Goal: Task Accomplishment & Management: Manage account settings

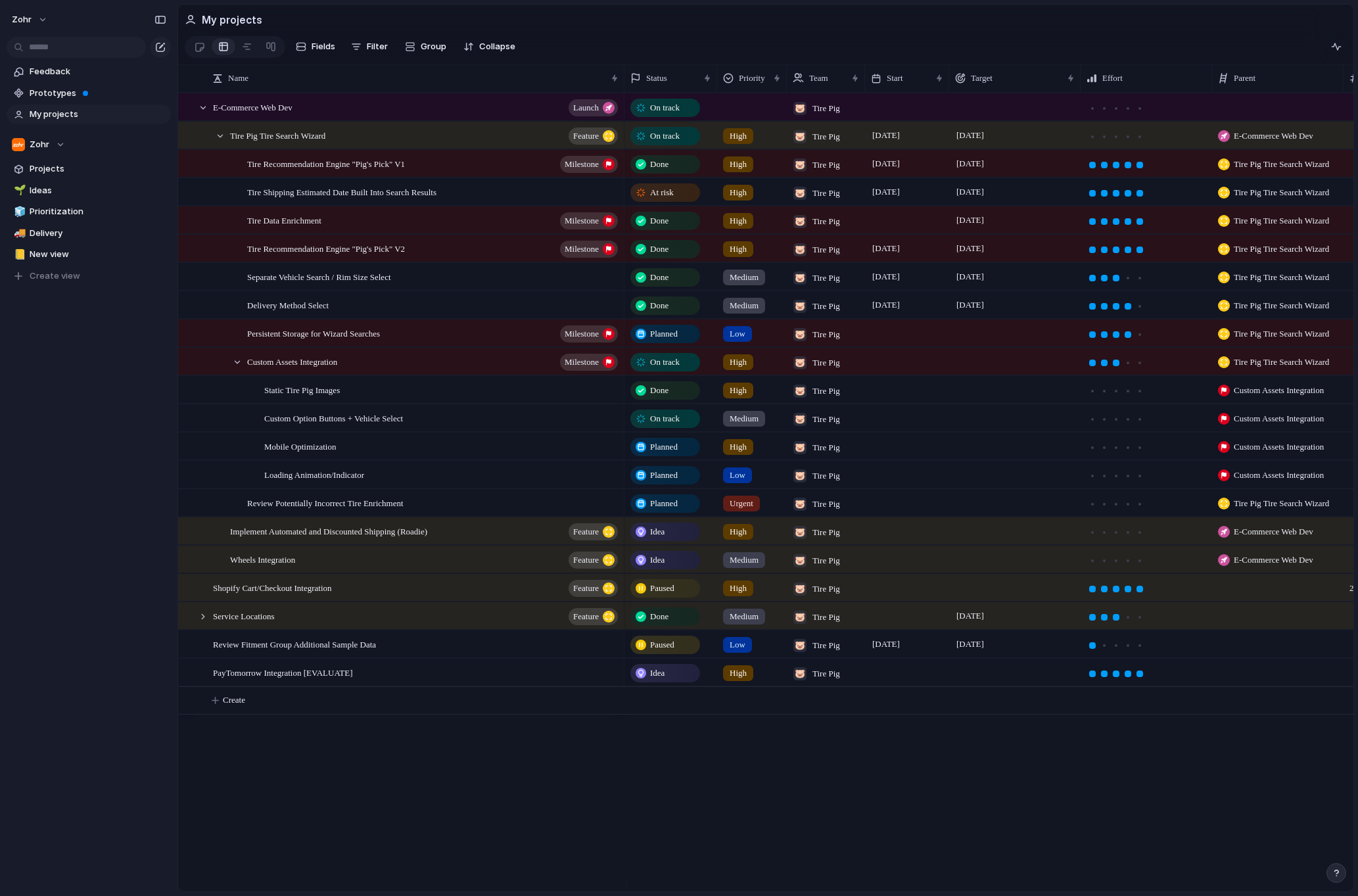
click at [662, 425] on span "On track" at bounding box center [665, 418] width 30 height 13
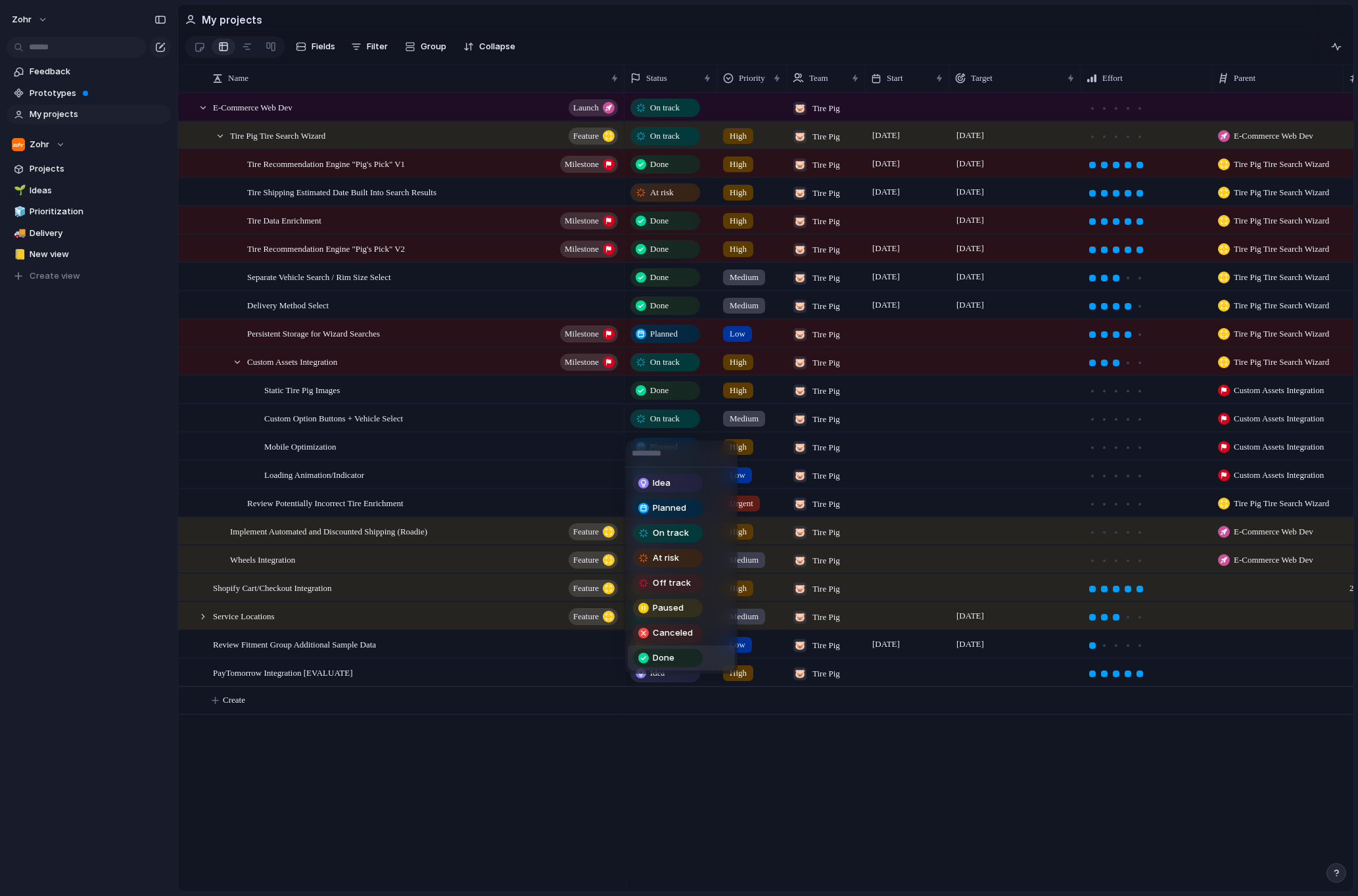
click at [674, 653] on div "Done" at bounding box center [668, 658] width 67 height 16
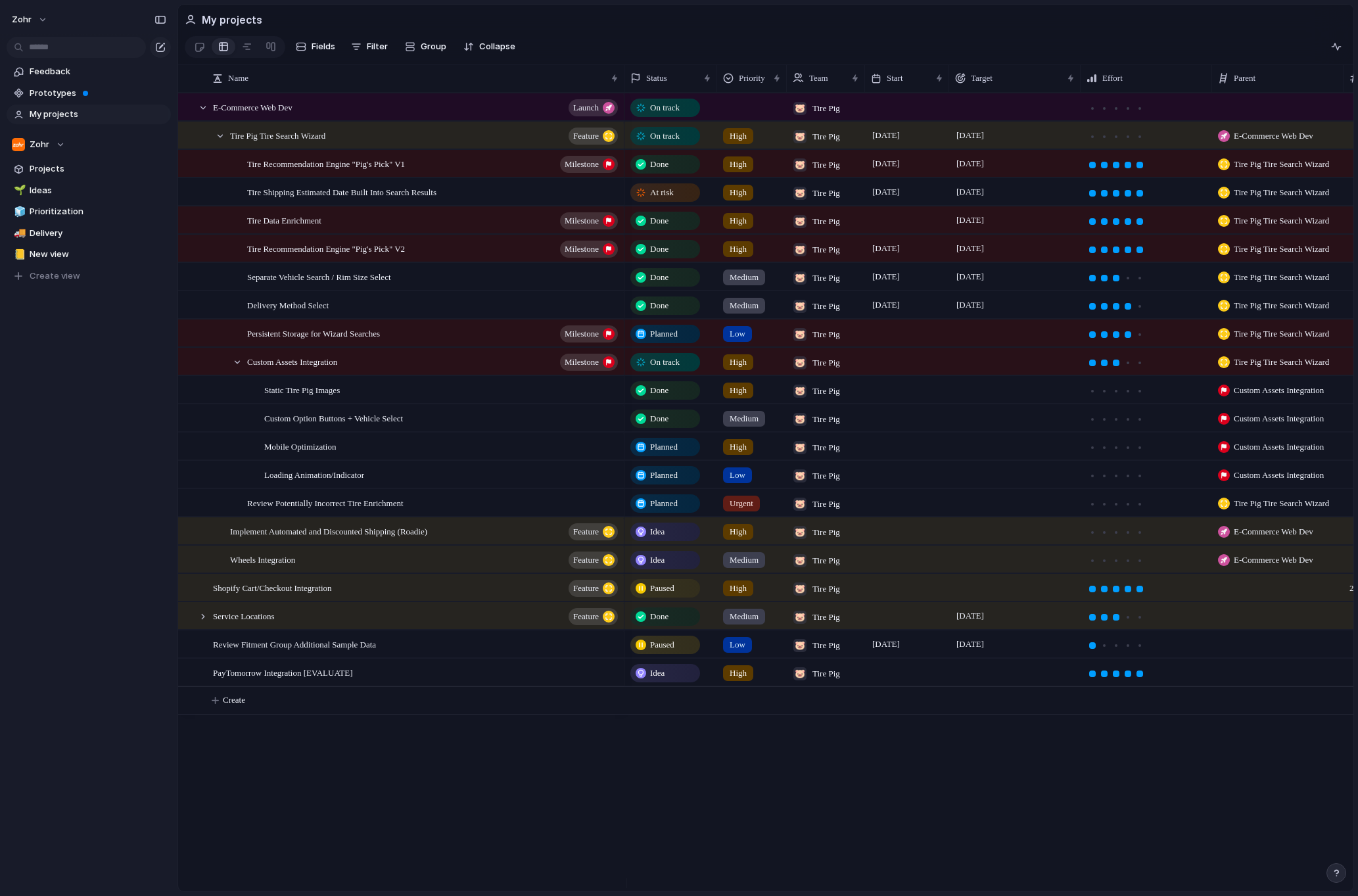
click at [665, 453] on span "Planned" at bounding box center [664, 446] width 27 height 13
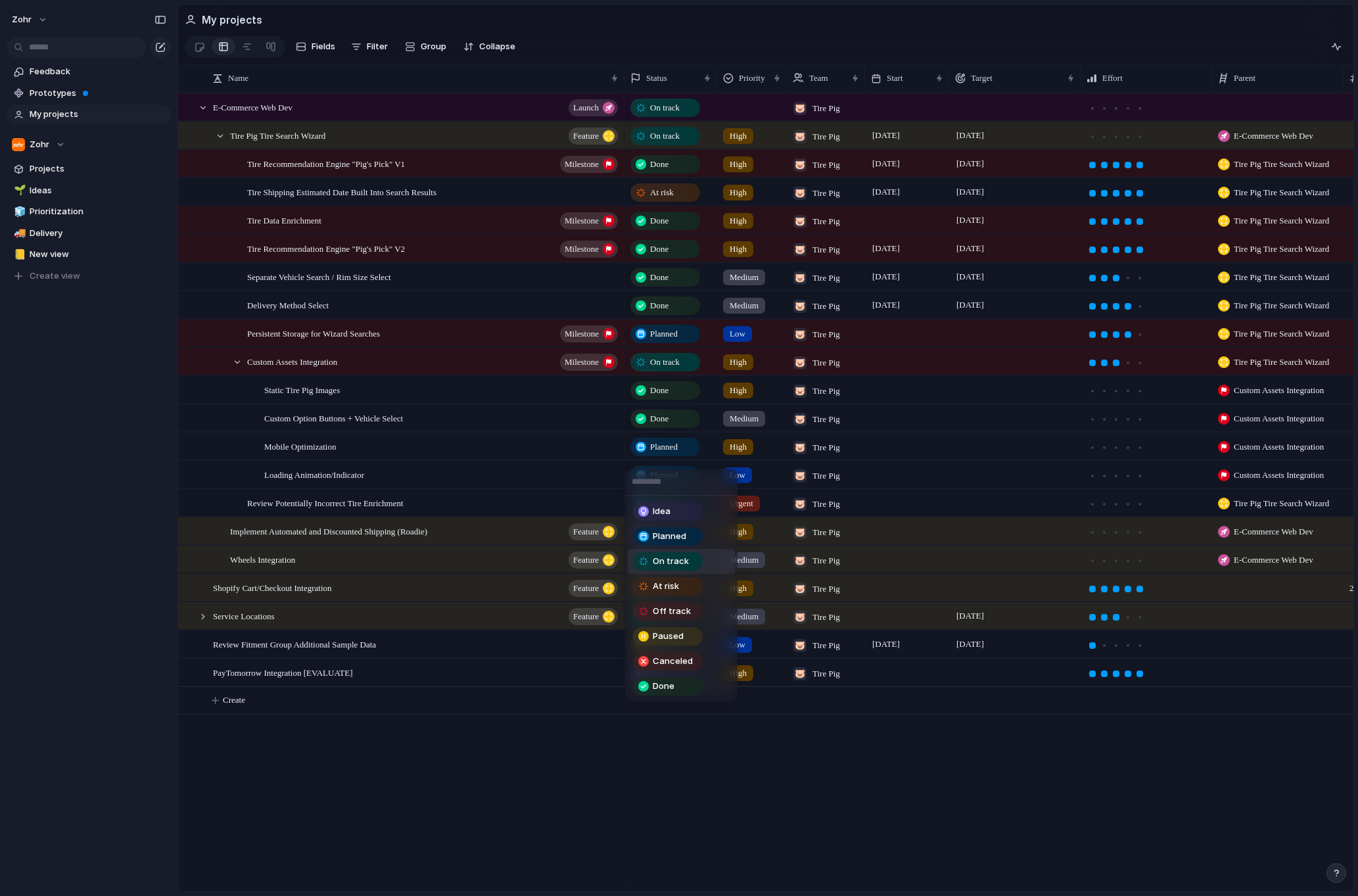
click at [678, 559] on span "On track" at bounding box center [671, 560] width 36 height 13
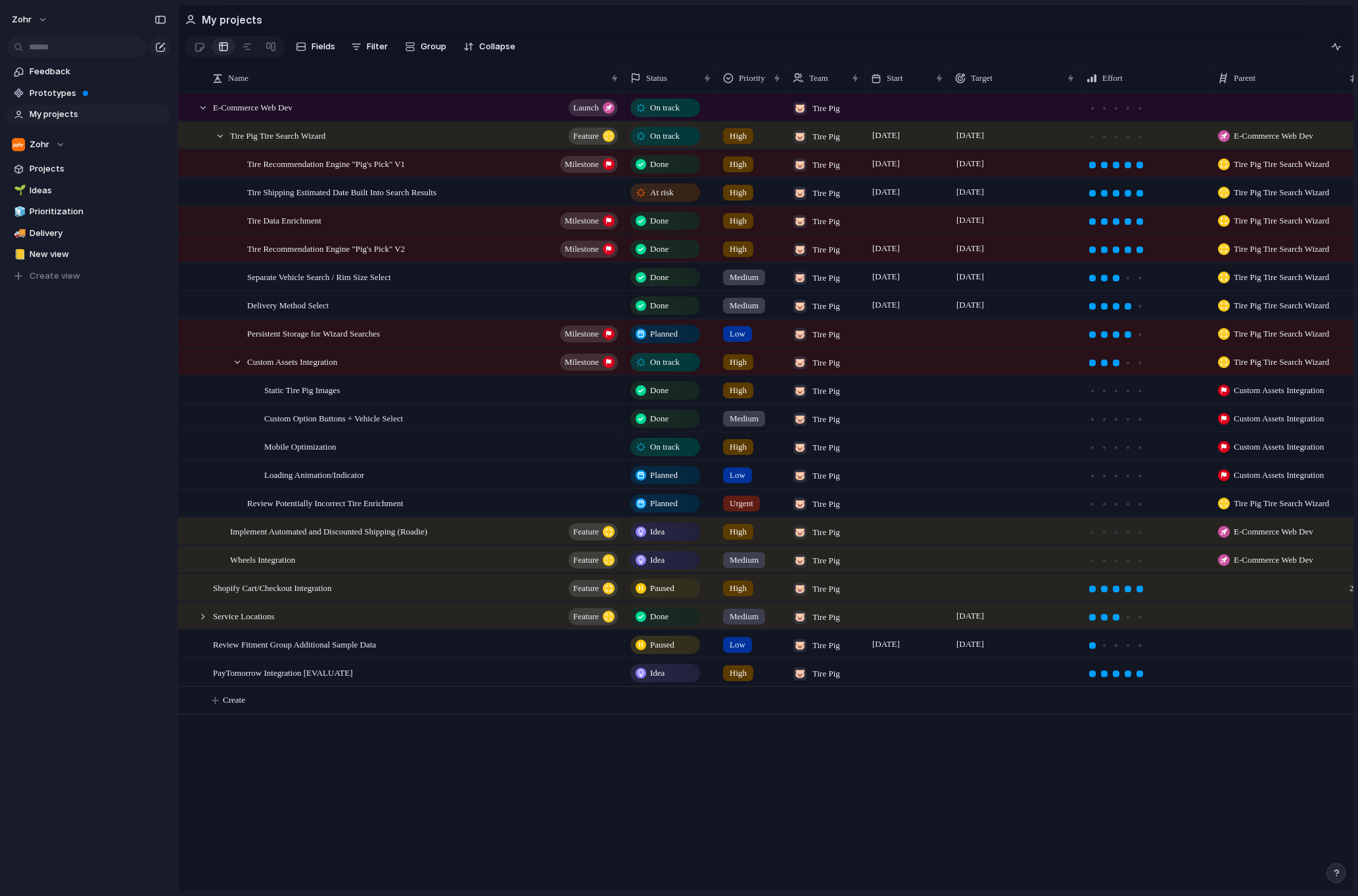
click at [651, 509] on span "Planned" at bounding box center [664, 503] width 27 height 13
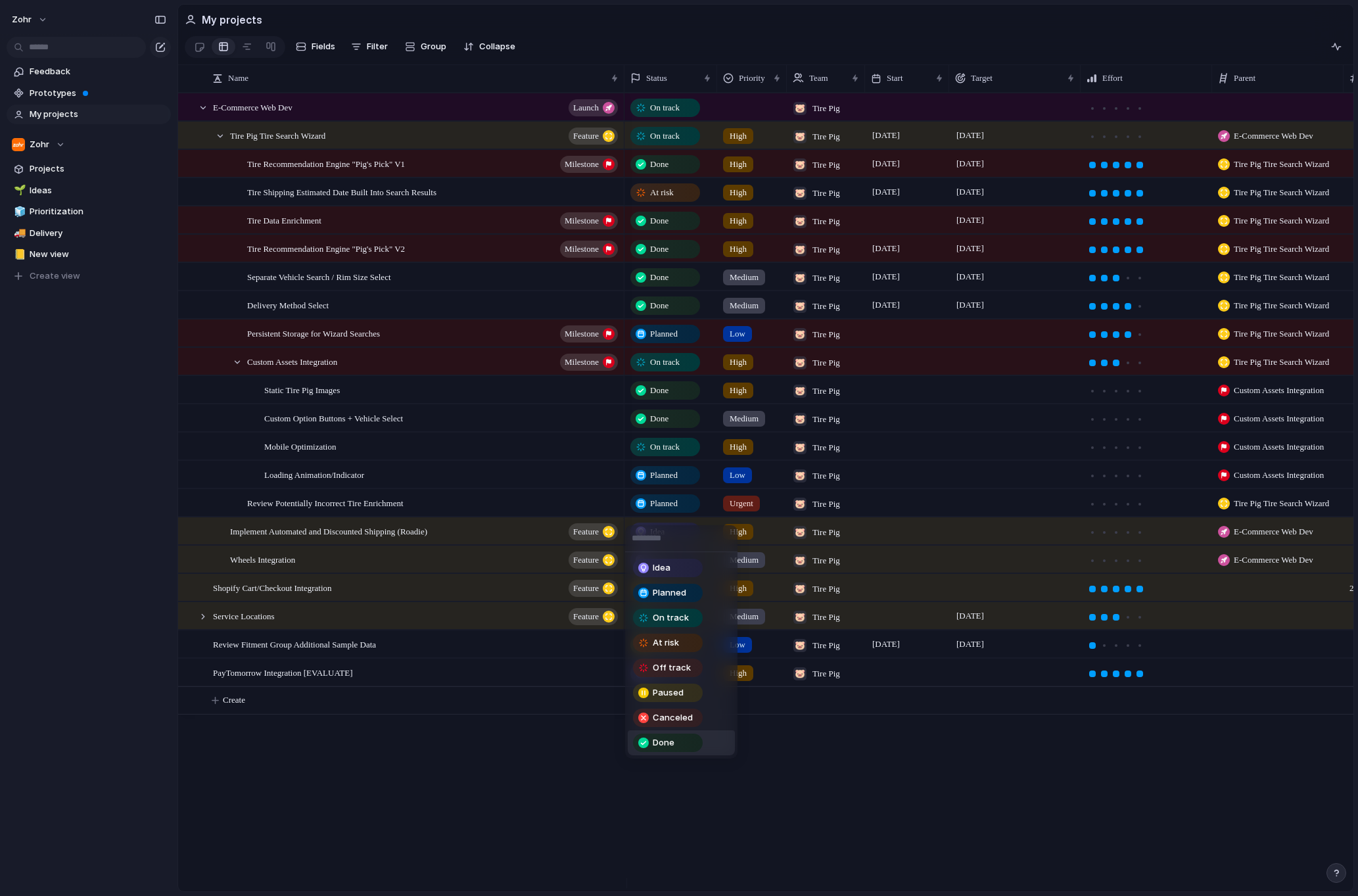
click at [678, 739] on div "Done" at bounding box center [668, 743] width 67 height 16
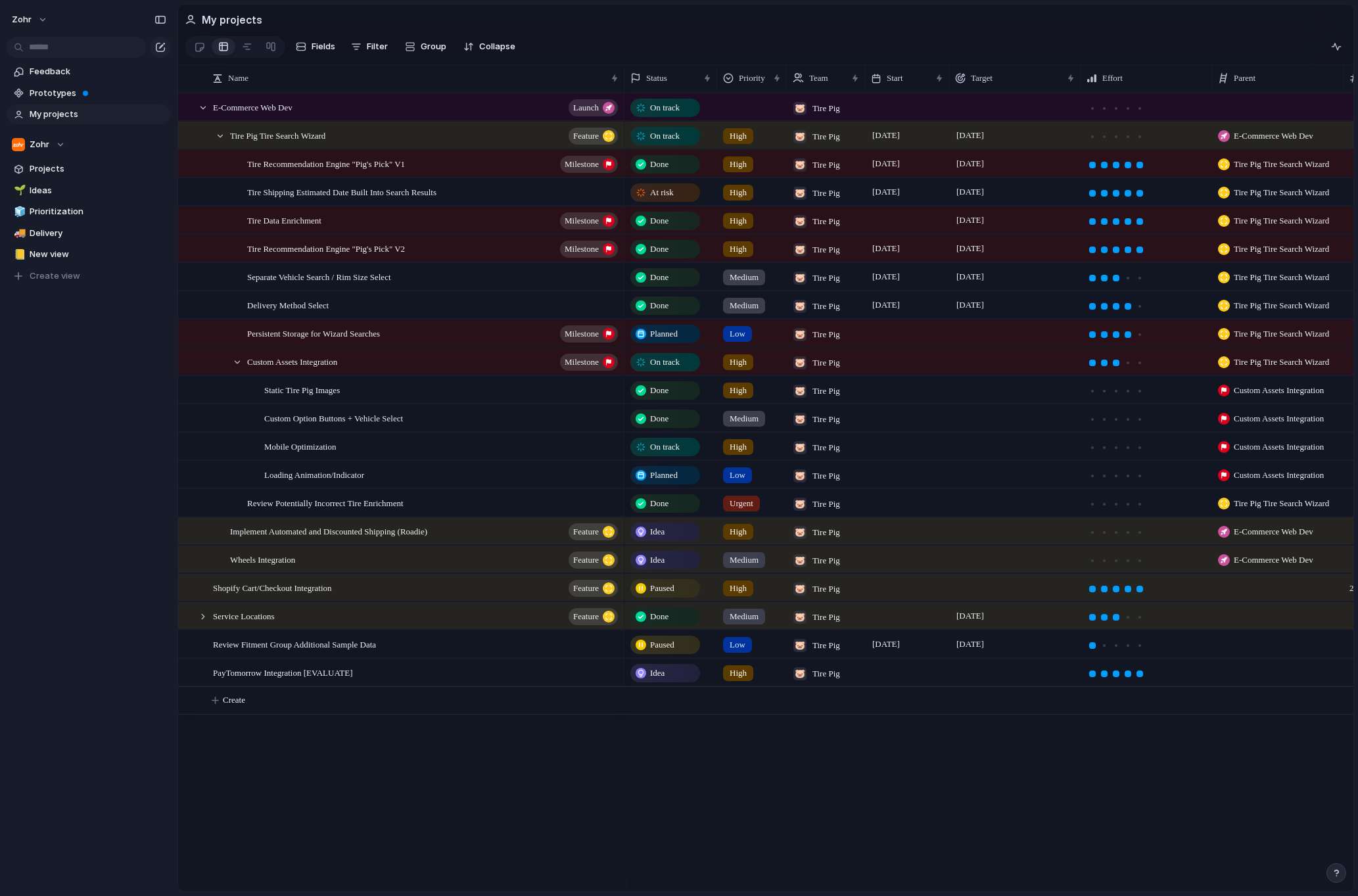
click at [132, 535] on div "zohr Feedback Prototypes My projects Zohr Projects 🌱 Ideas 🧊 Prioritization 🚚 D…" at bounding box center [89, 448] width 178 height 896
